Goal: Find specific page/section: Find specific page/section

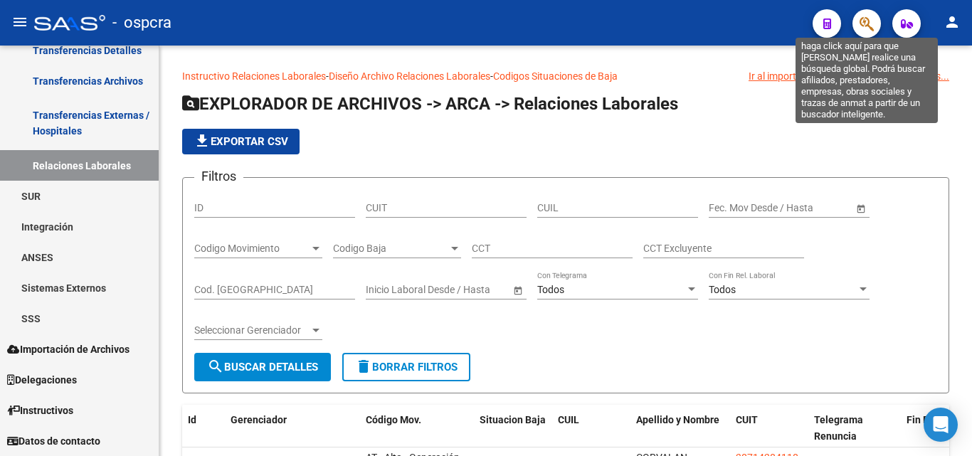
click at [864, 19] on icon "button" at bounding box center [866, 24] width 14 height 16
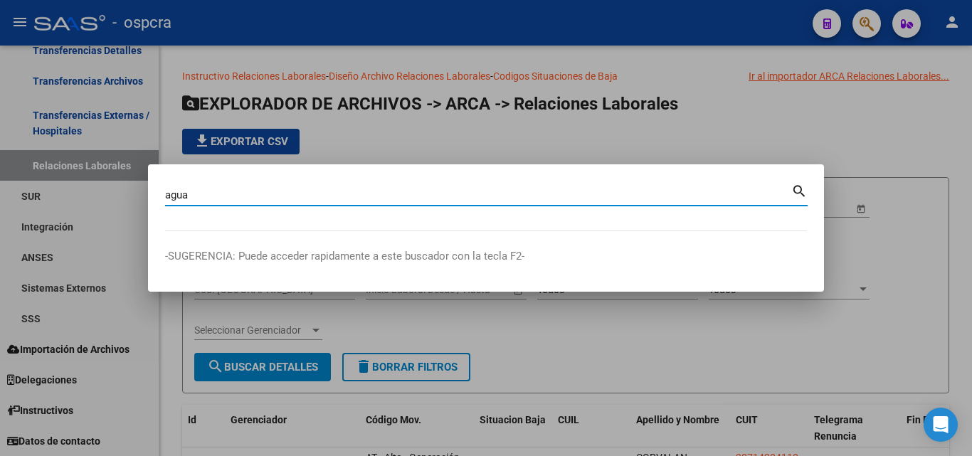
type input "agua"
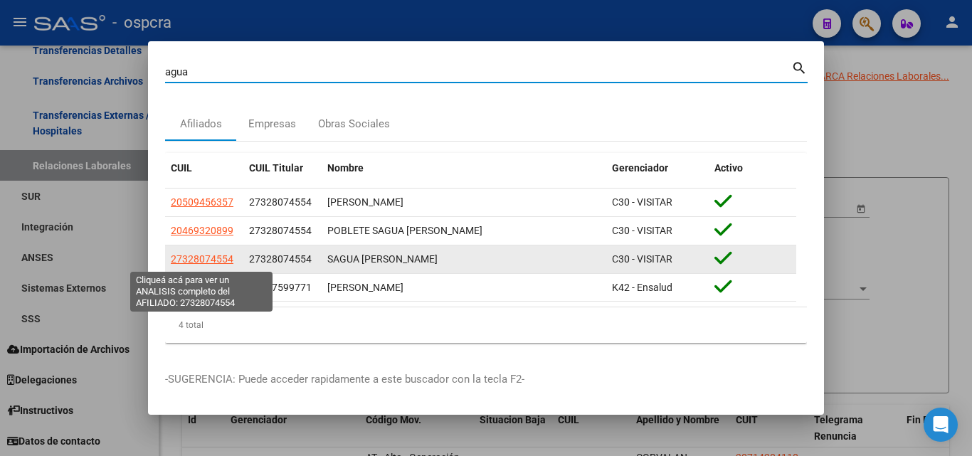
click at [213, 260] on span "27328074554" at bounding box center [202, 258] width 63 height 11
type textarea "27328074554"
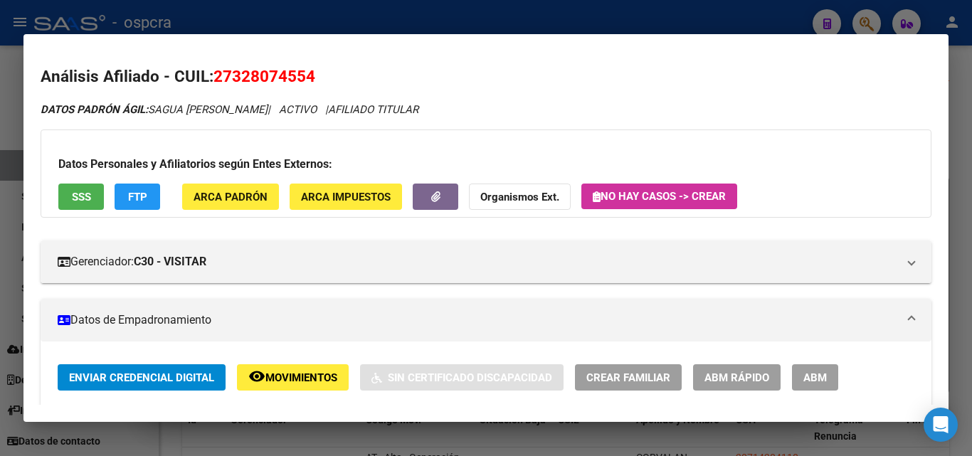
drag, startPoint x: 233, startPoint y: 82, endPoint x: 299, endPoint y: 77, distance: 66.3
click at [306, 79] on span "27328074554" at bounding box center [264, 76] width 102 height 18
copy span "32807455"
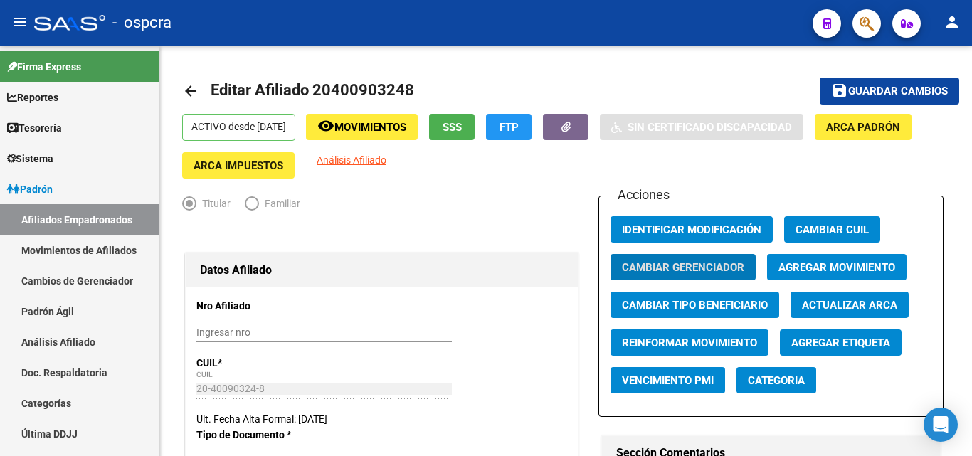
click at [859, 26] on button "button" at bounding box center [866, 23] width 28 height 28
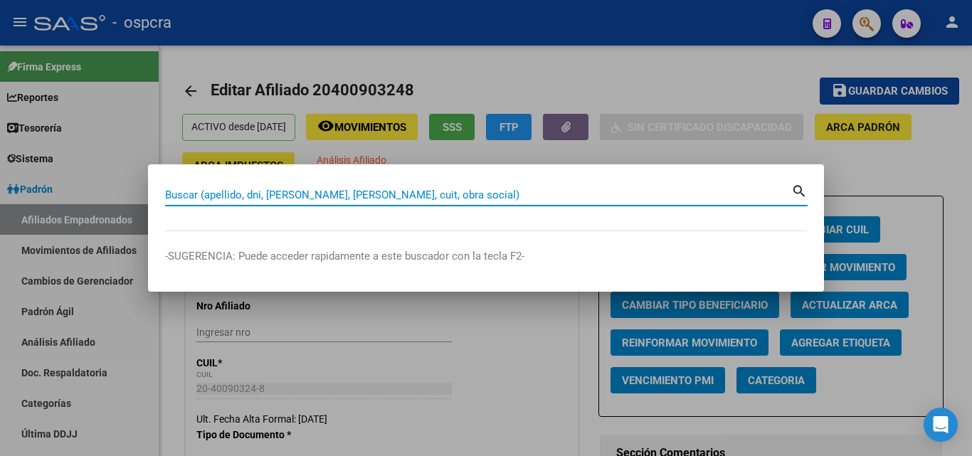
paste input "42.519.285"
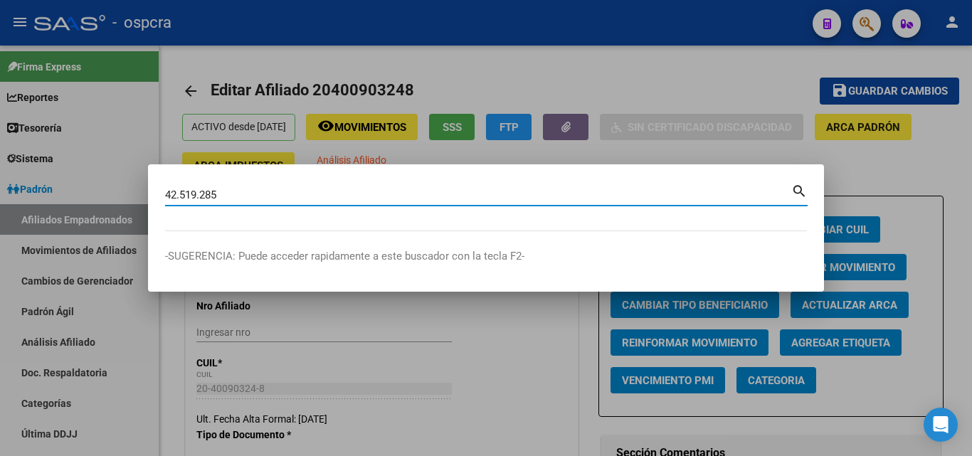
click at [179, 195] on input "42.519.285" at bounding box center [478, 194] width 626 height 13
click at [200, 192] on input "42519.285" at bounding box center [478, 194] width 626 height 13
type input "42519285"
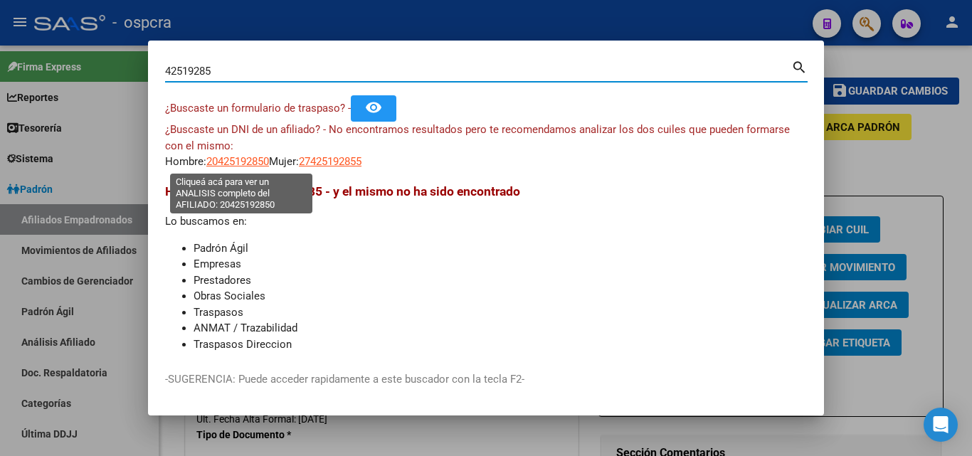
click at [238, 159] on span "20425192850" at bounding box center [237, 161] width 63 height 13
type textarea "20425192850"
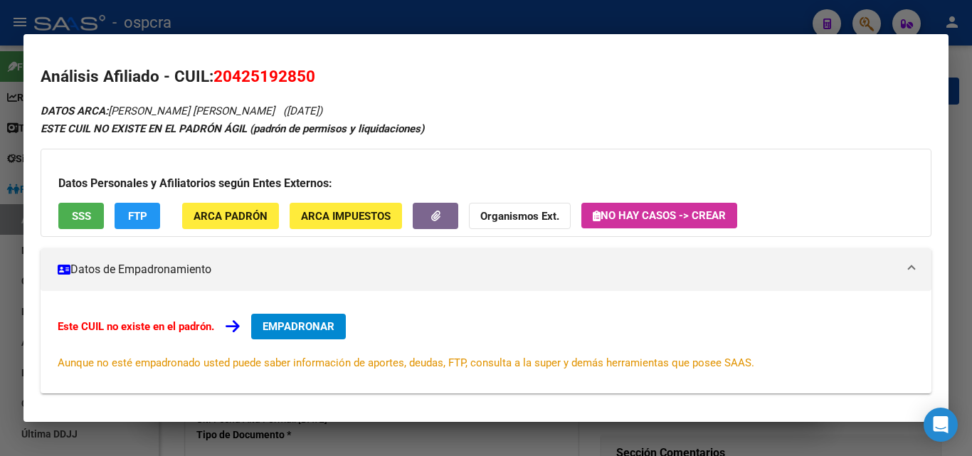
click at [63, 193] on div "Datos Personales y Afiliatorios según Entes Externos: SSS FTP ARCA Padrón ARCA …" at bounding box center [486, 193] width 891 height 88
click at [68, 208] on button "SSS" at bounding box center [81, 216] width 46 height 26
